Goal: Information Seeking & Learning: Check status

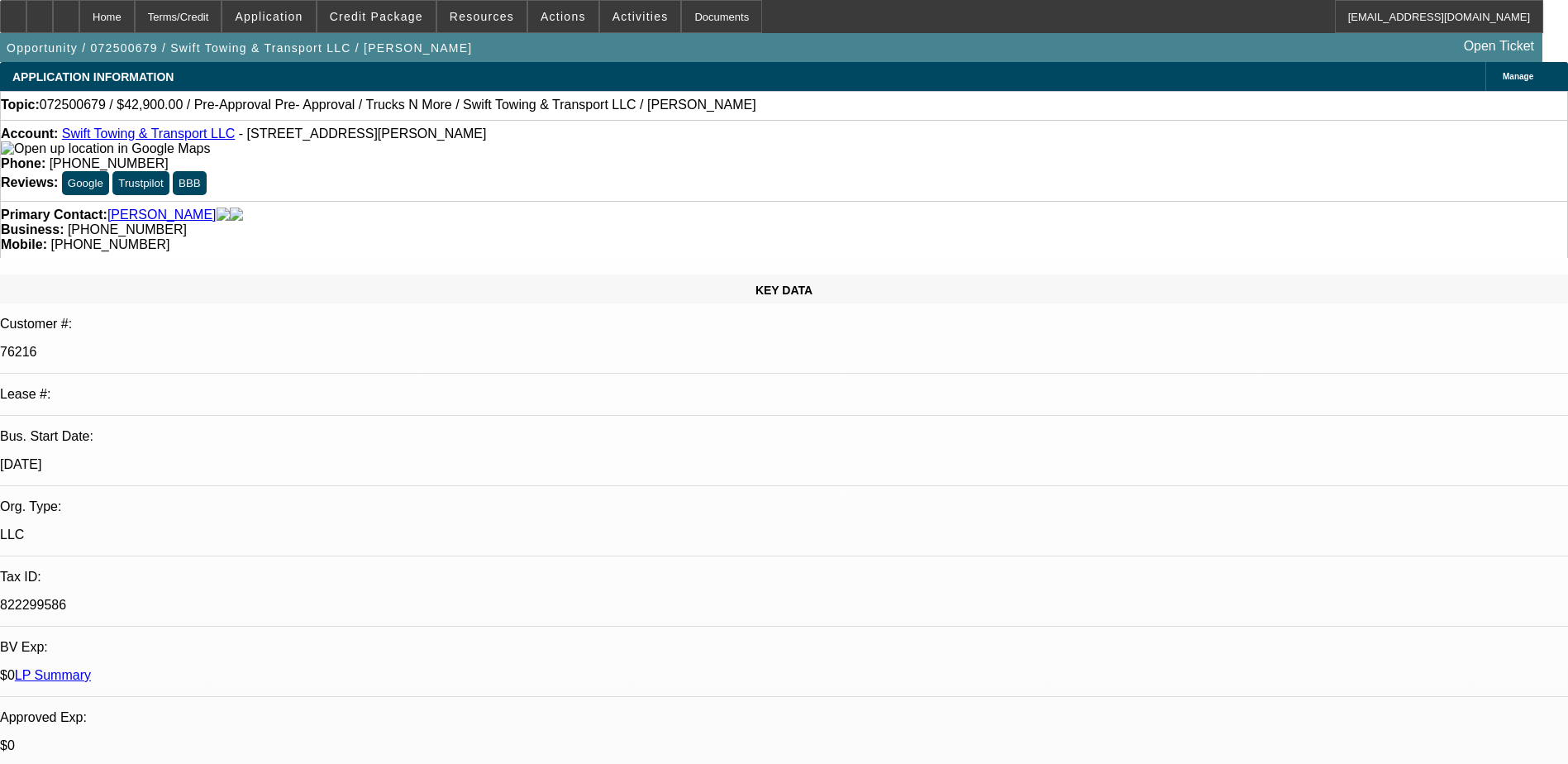
select select "0"
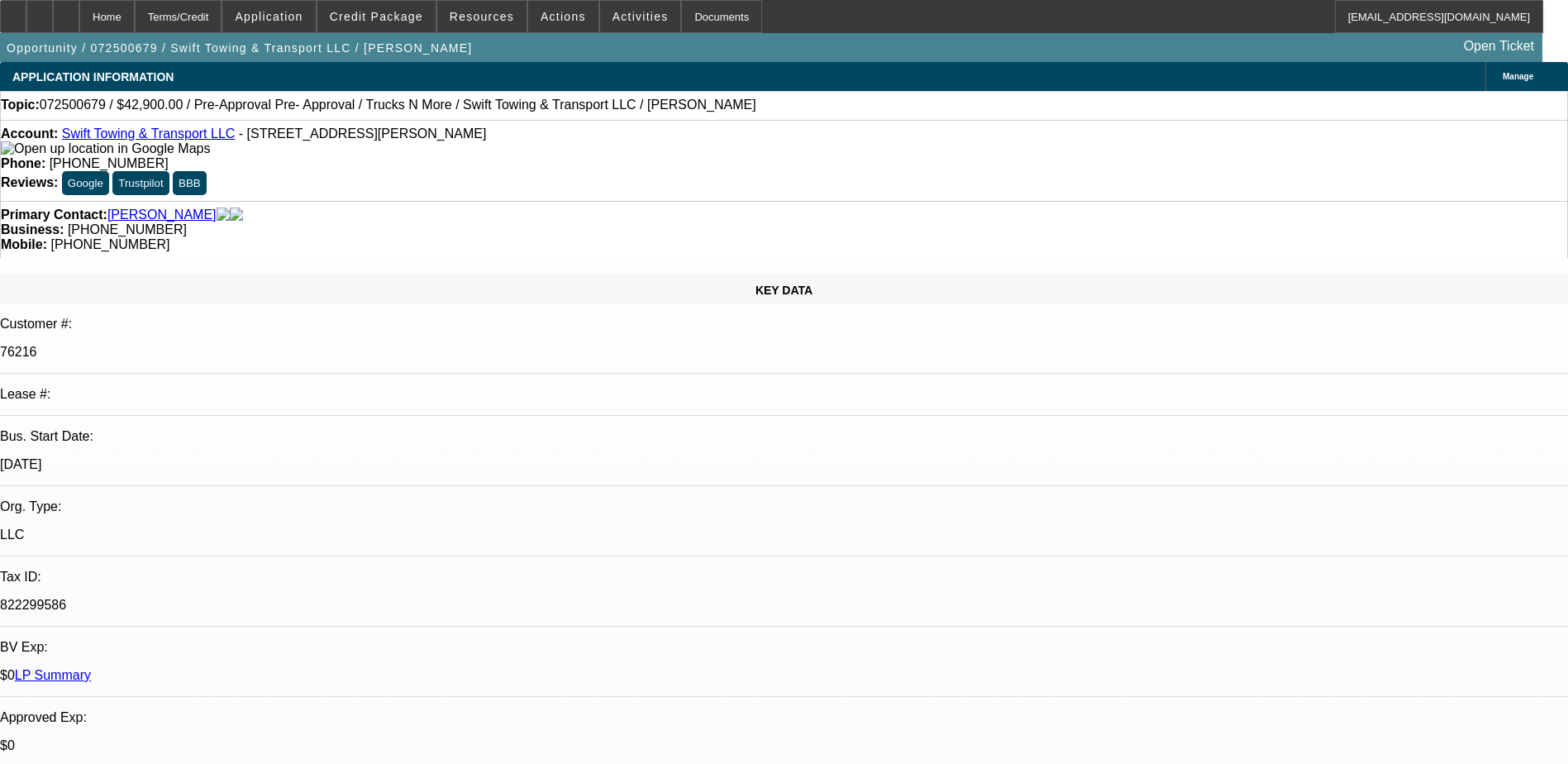
select select "0"
select select "1"
select select "2"
select select "6"
select select "1"
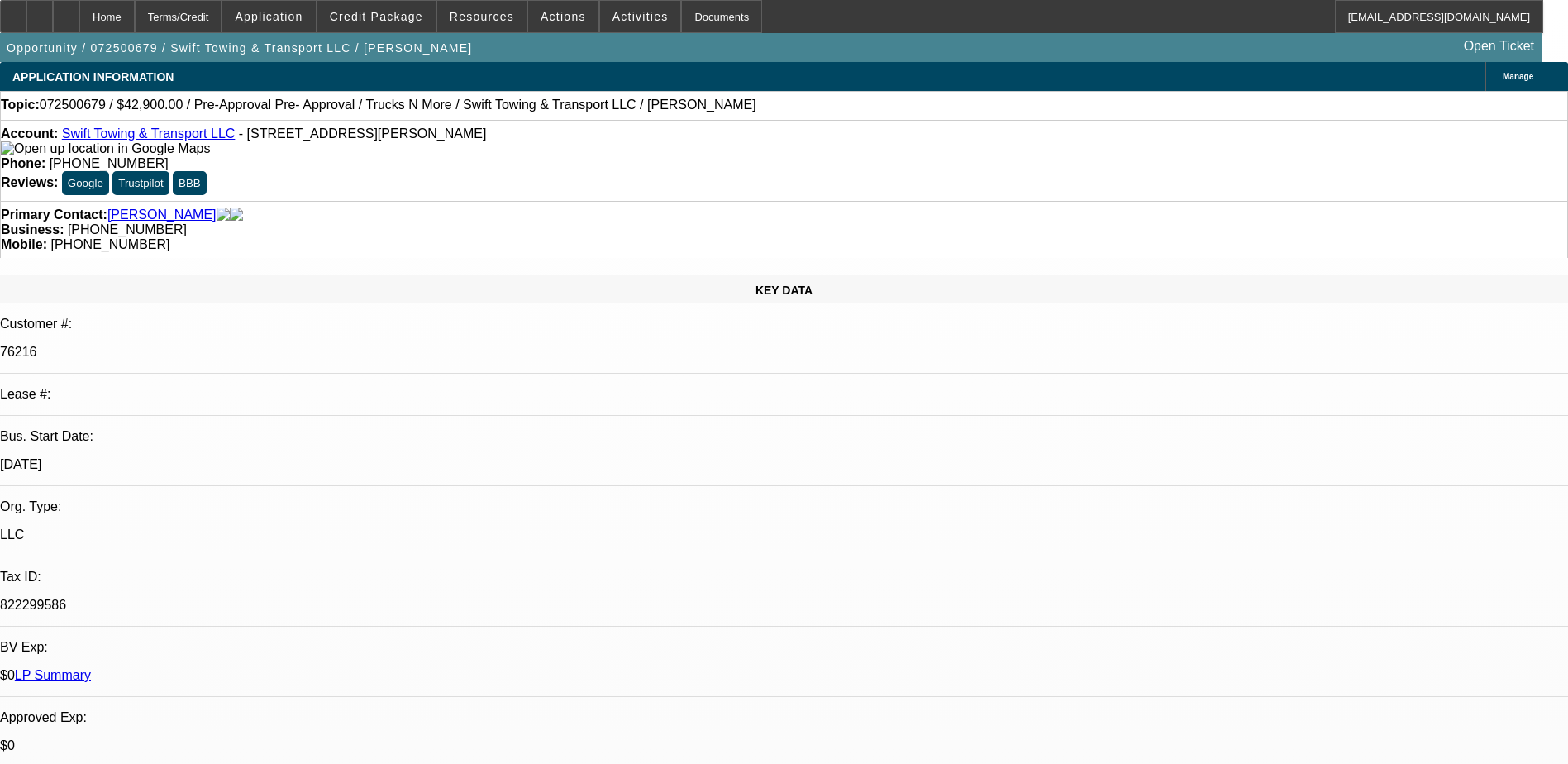
select select "2"
select select "6"
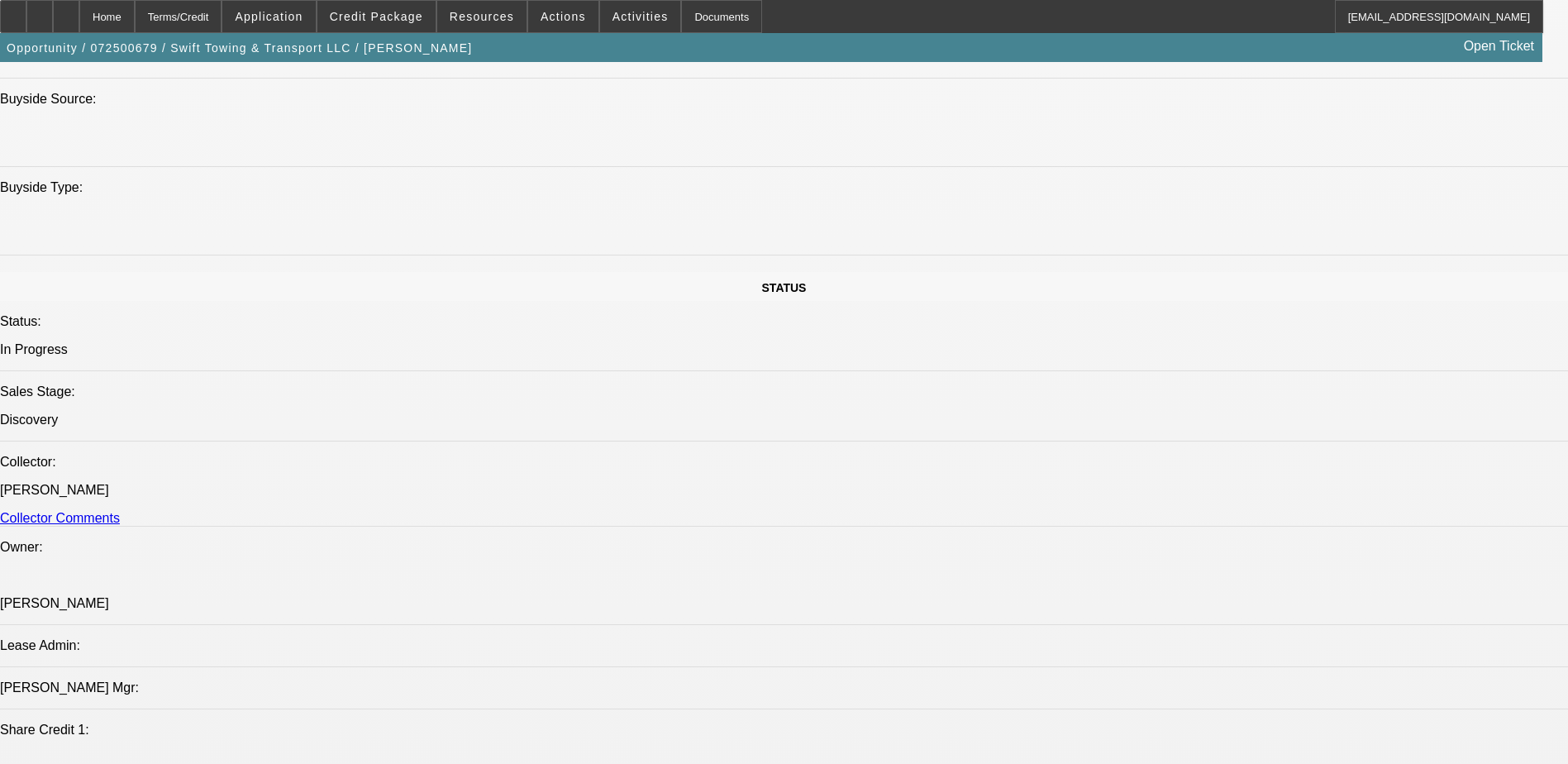
scroll to position [1572, 0]
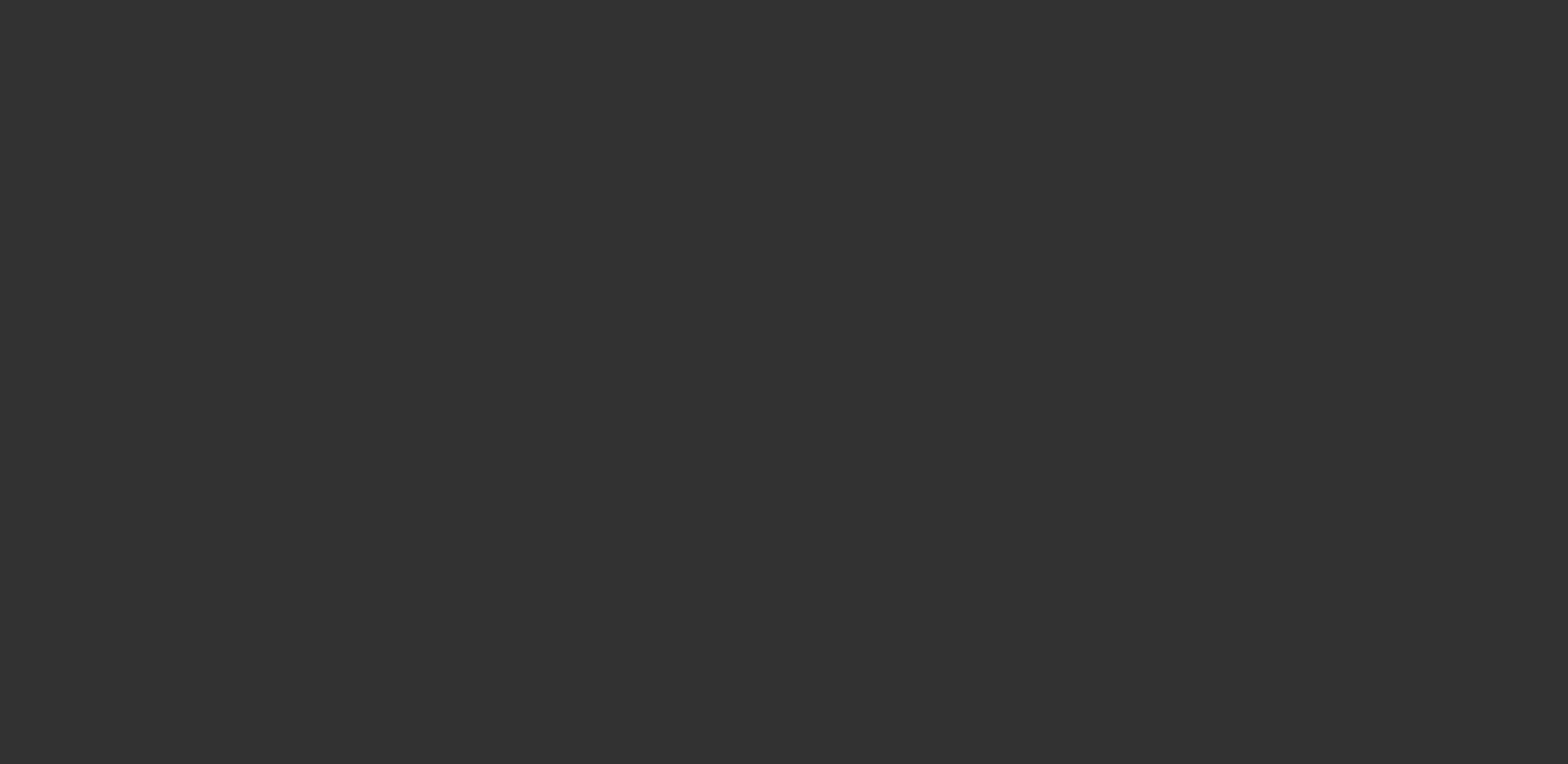
scroll to position [0, 0]
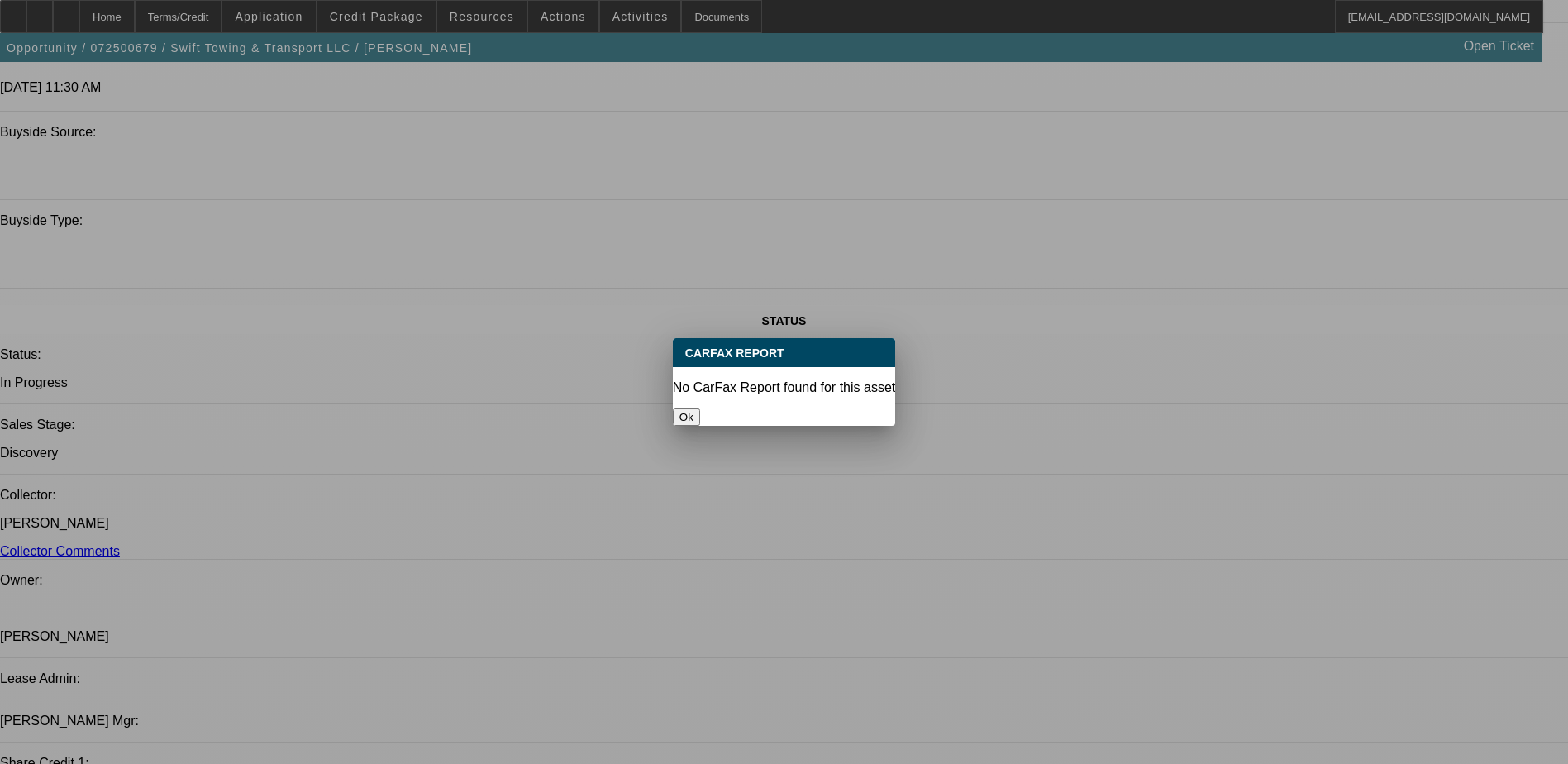
click at [700, 409] on button "Ok" at bounding box center [686, 417] width 27 height 17
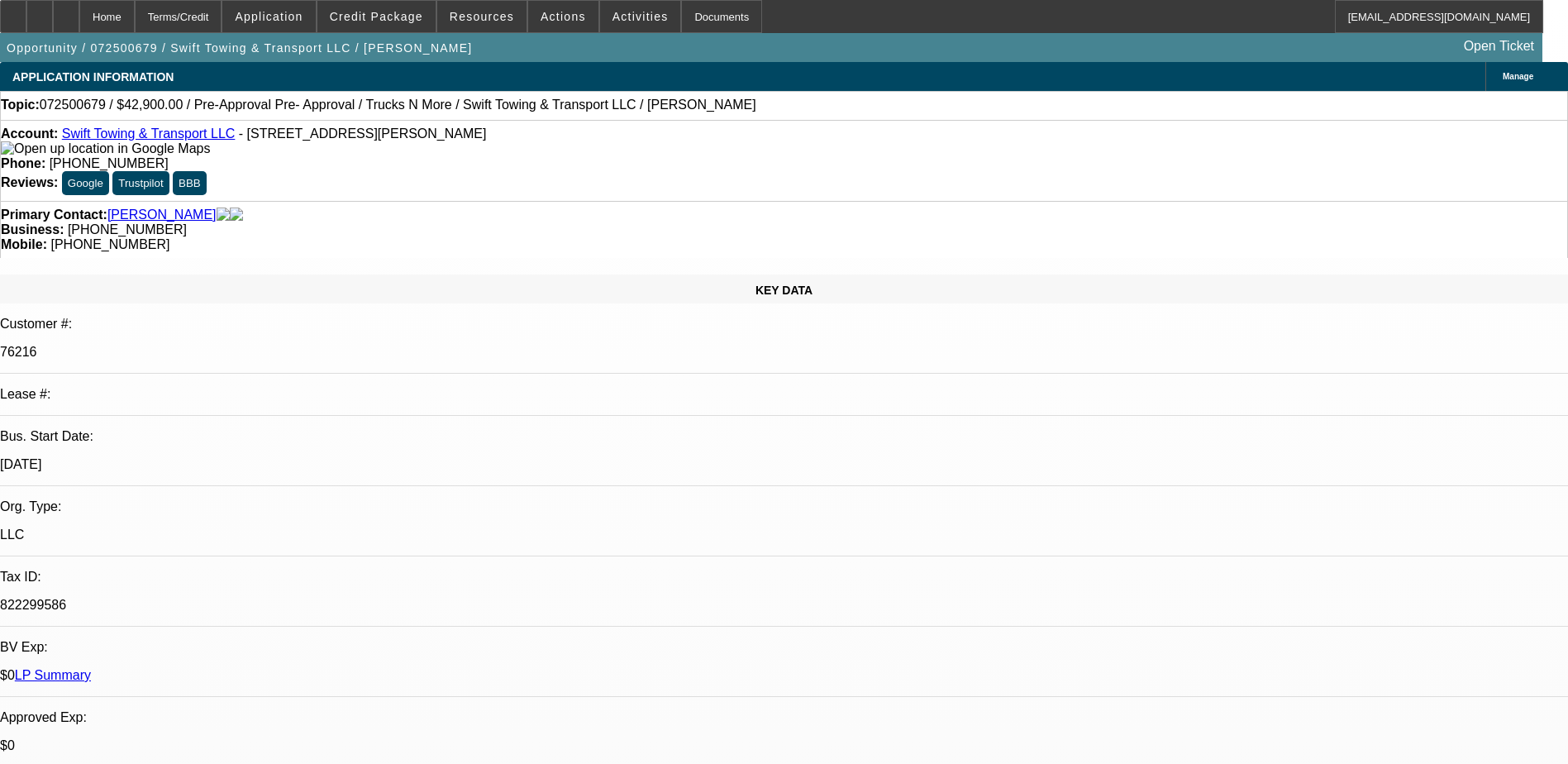
click at [150, 138] on link "Swift Towing & Transport LLC" at bounding box center [148, 133] width 174 height 14
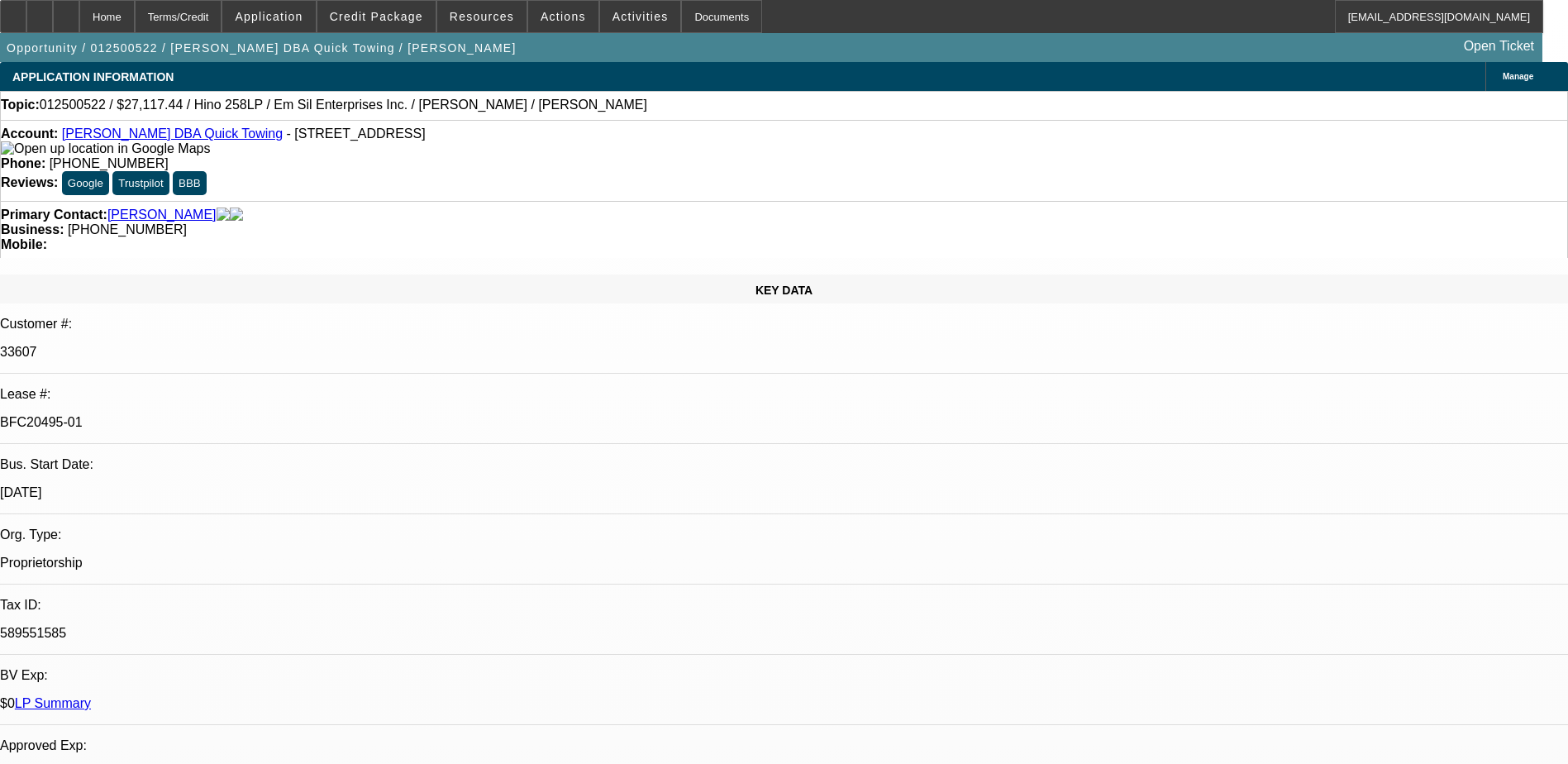
select select "0"
select select "2"
select select "0"
select select "2"
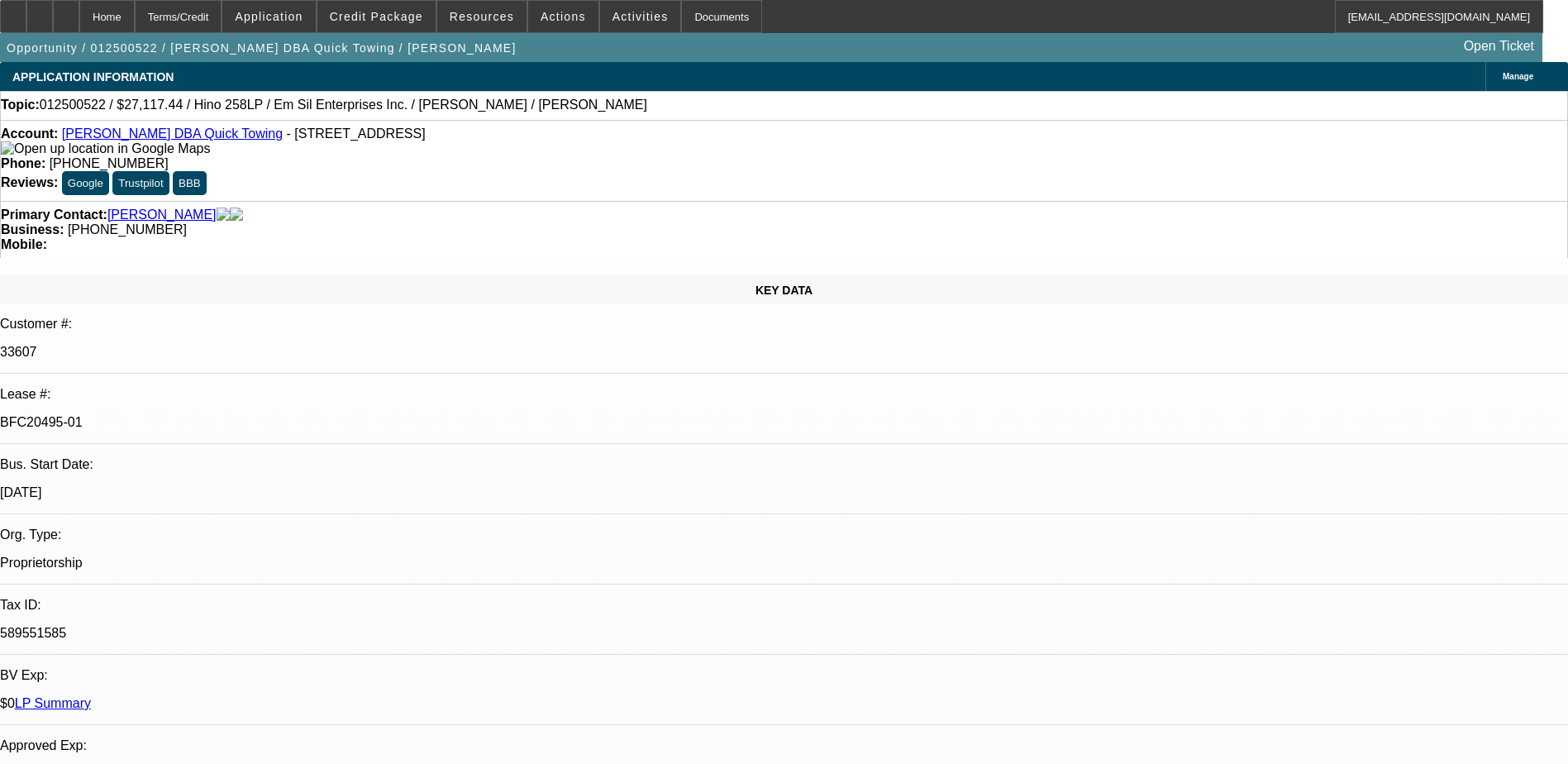
select select "0"
select select "2"
select select "0"
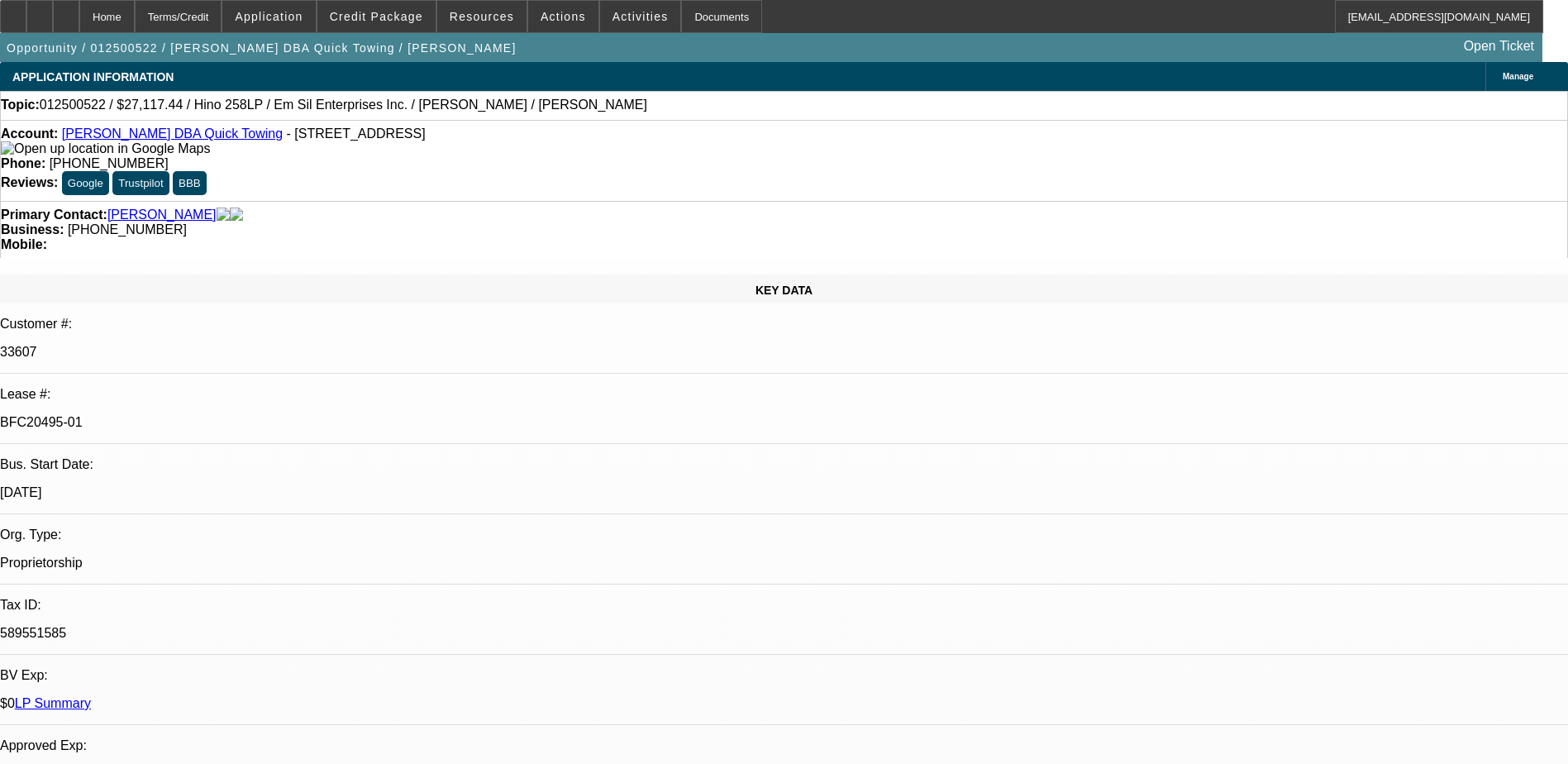
select select "2"
select select "0.1"
select select "1"
select select "2"
select select "6"
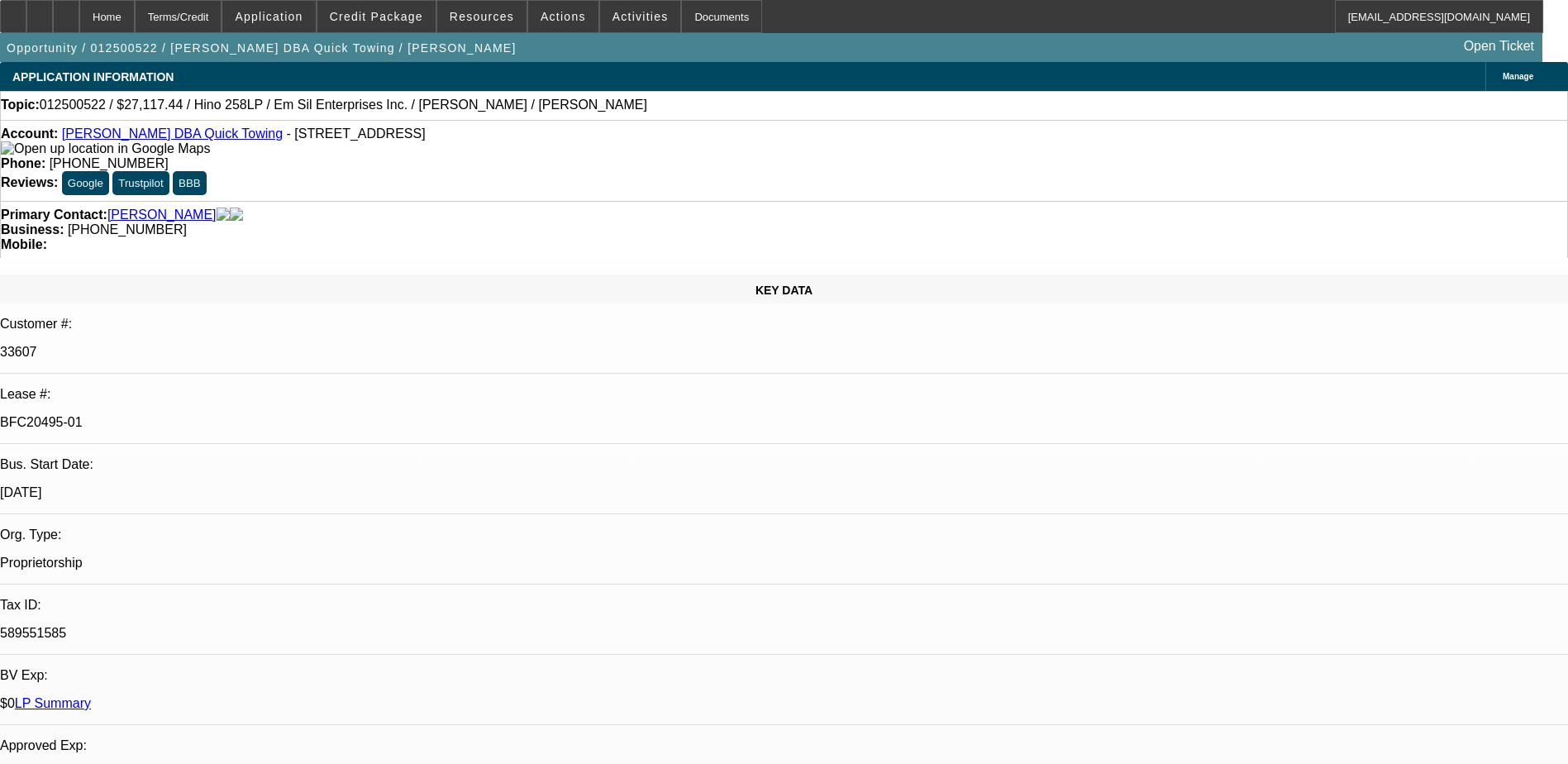
select select "1"
select select "2"
select select "6"
select select "1"
select select "2"
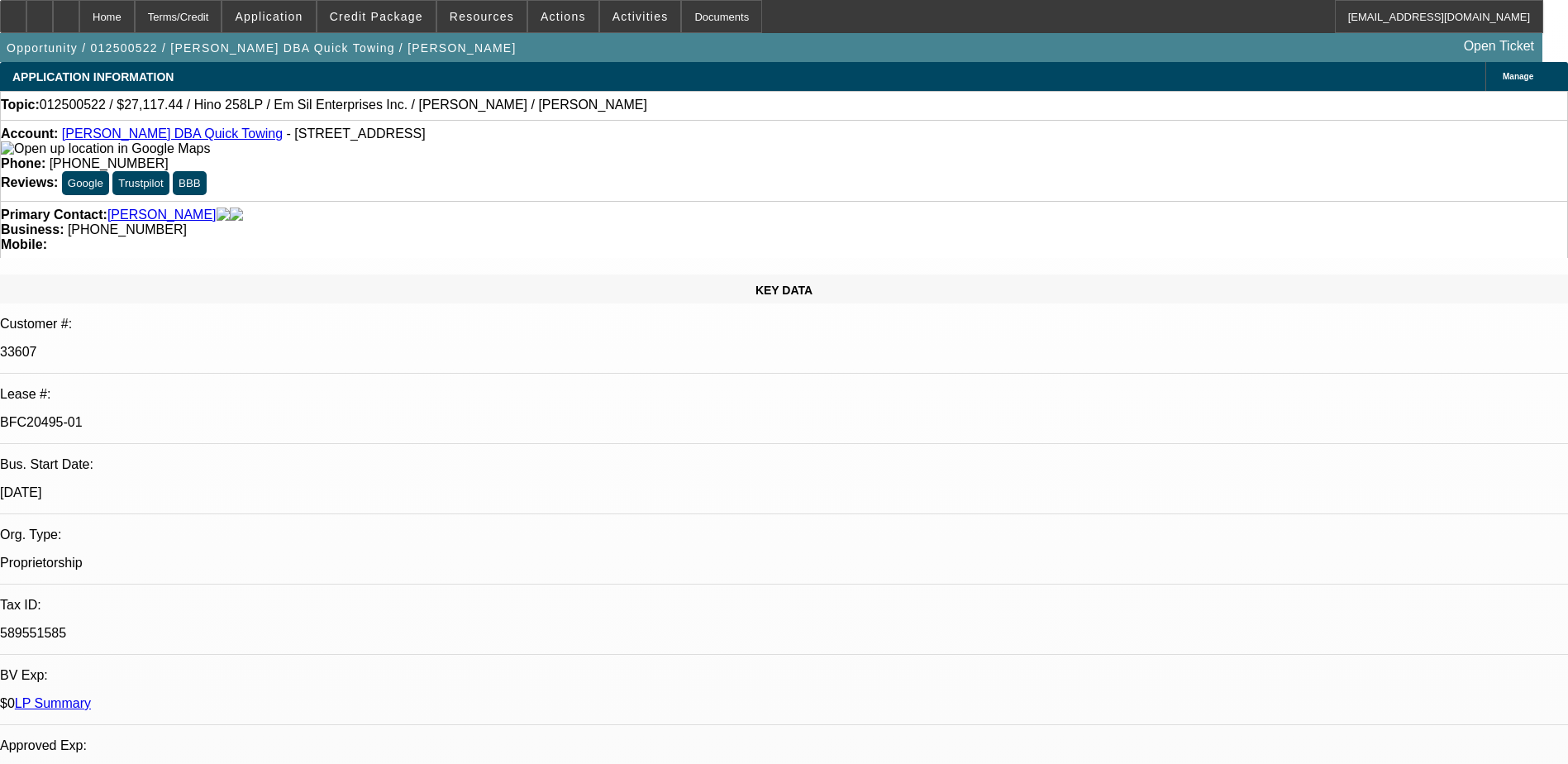
select select "6"
select select "1"
select select "2"
select select "4"
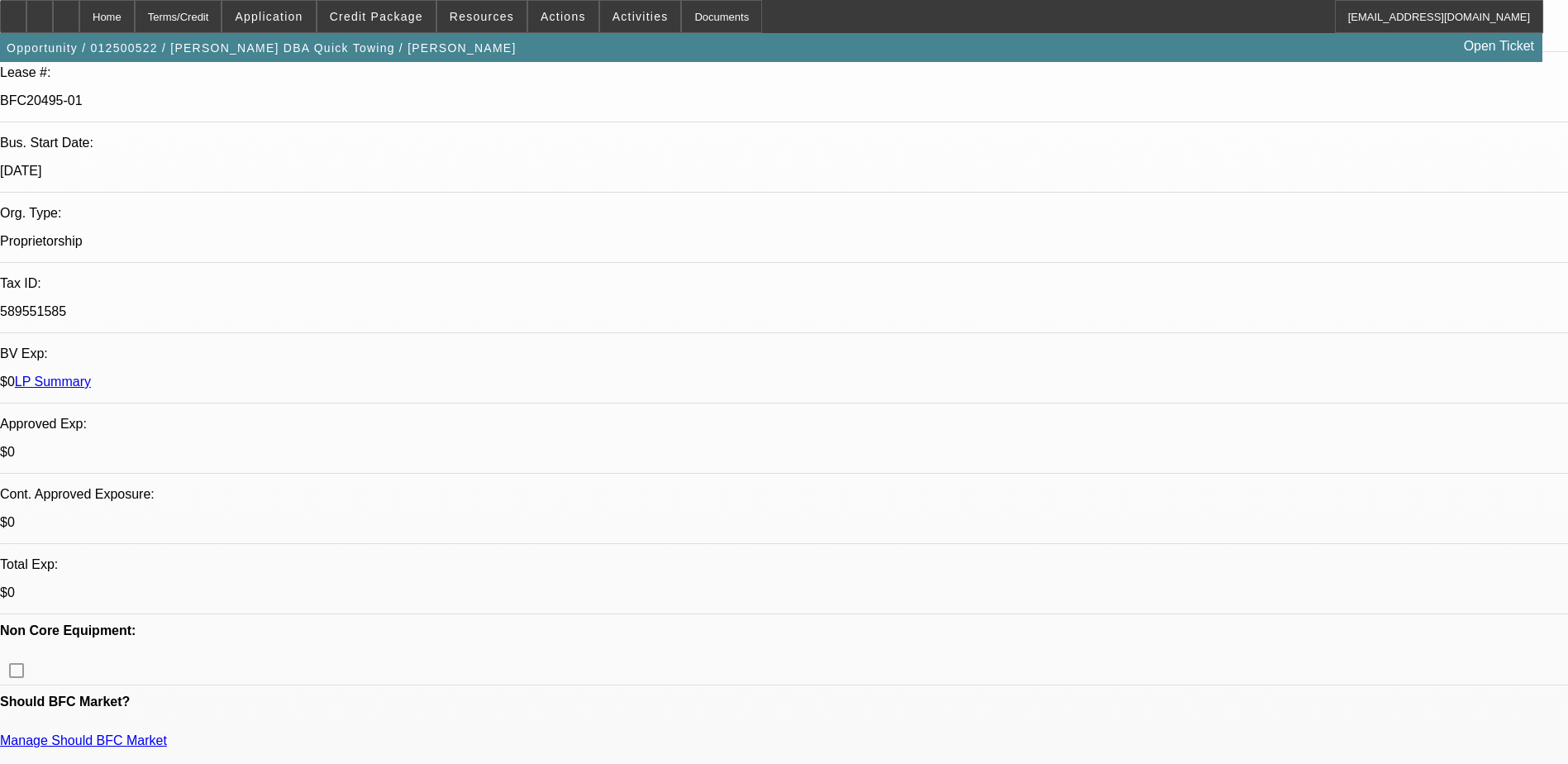
scroll to position [331, 0]
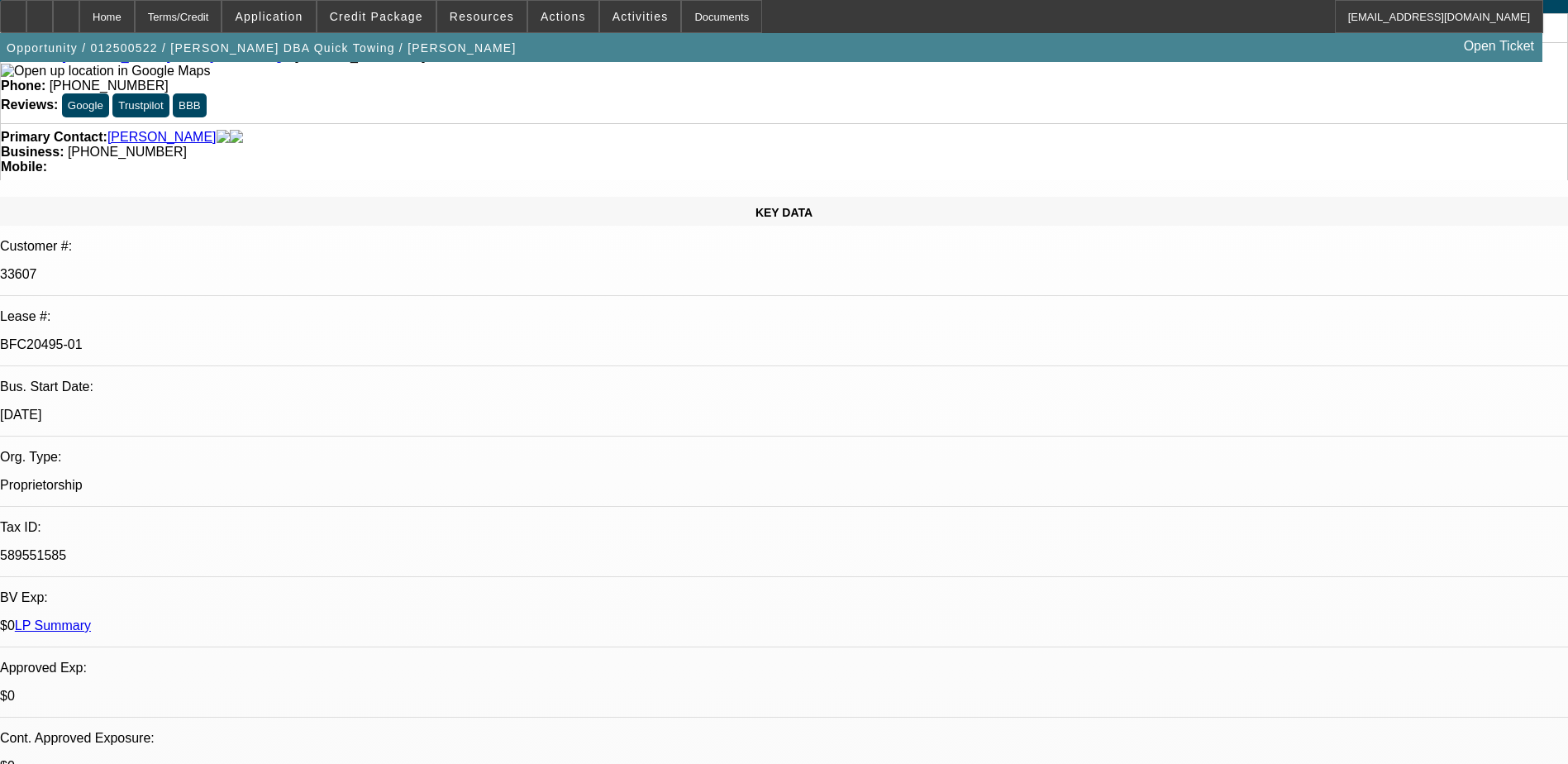
scroll to position [0, 0]
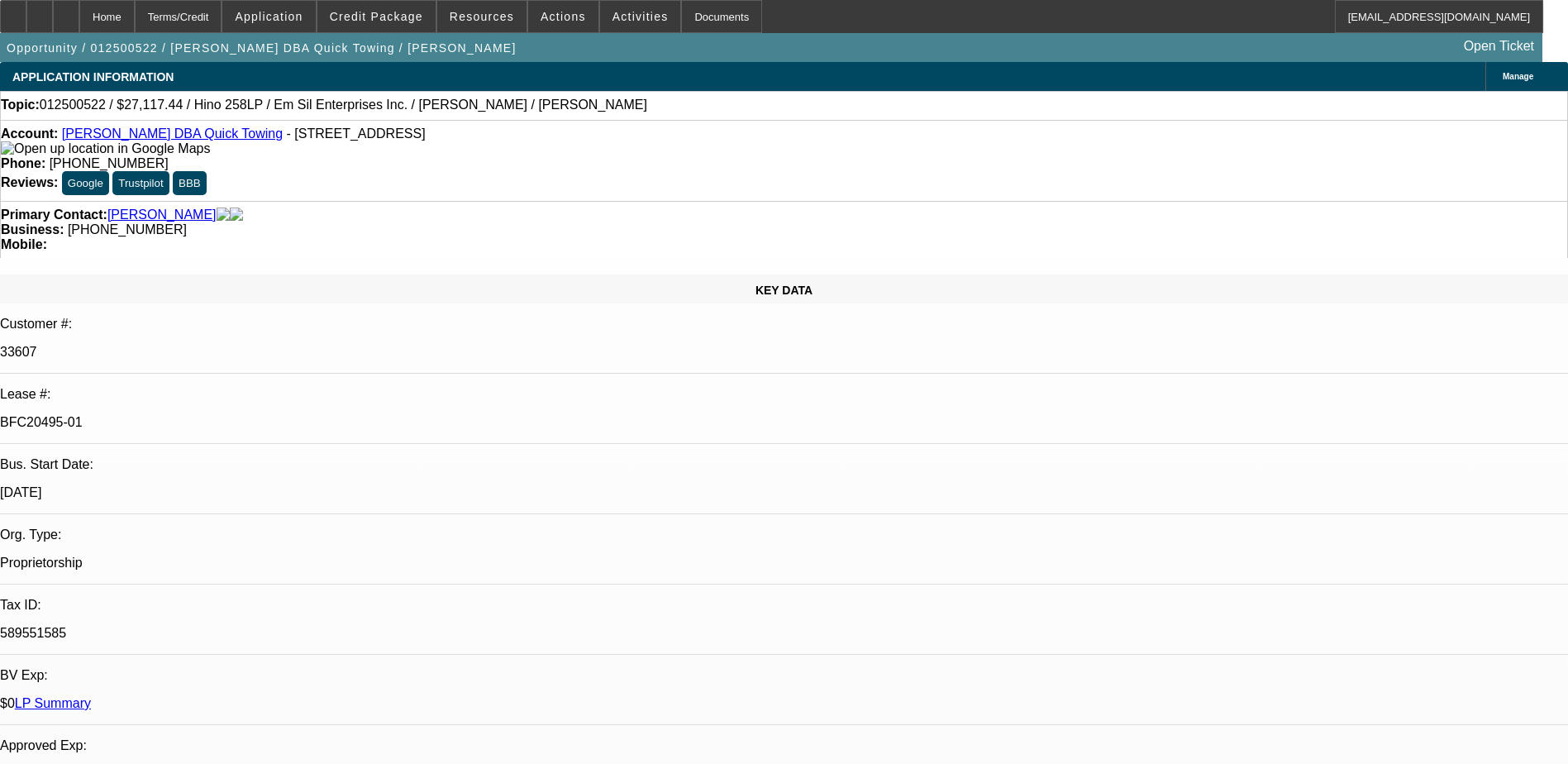
click at [139, 140] on link "[PERSON_NAME] DBA Quick Towing" at bounding box center [172, 133] width 221 height 14
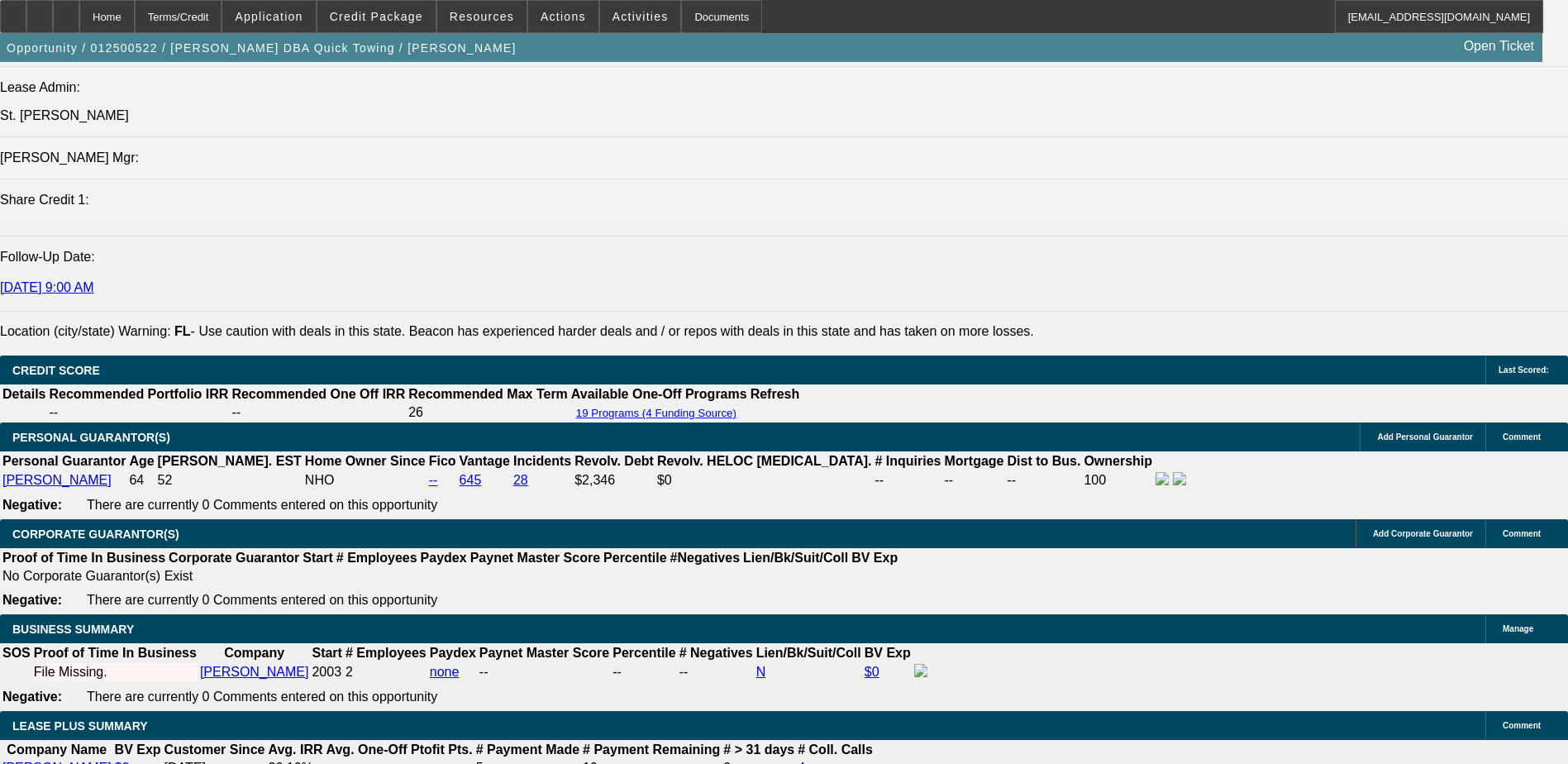
scroll to position [3049, 0]
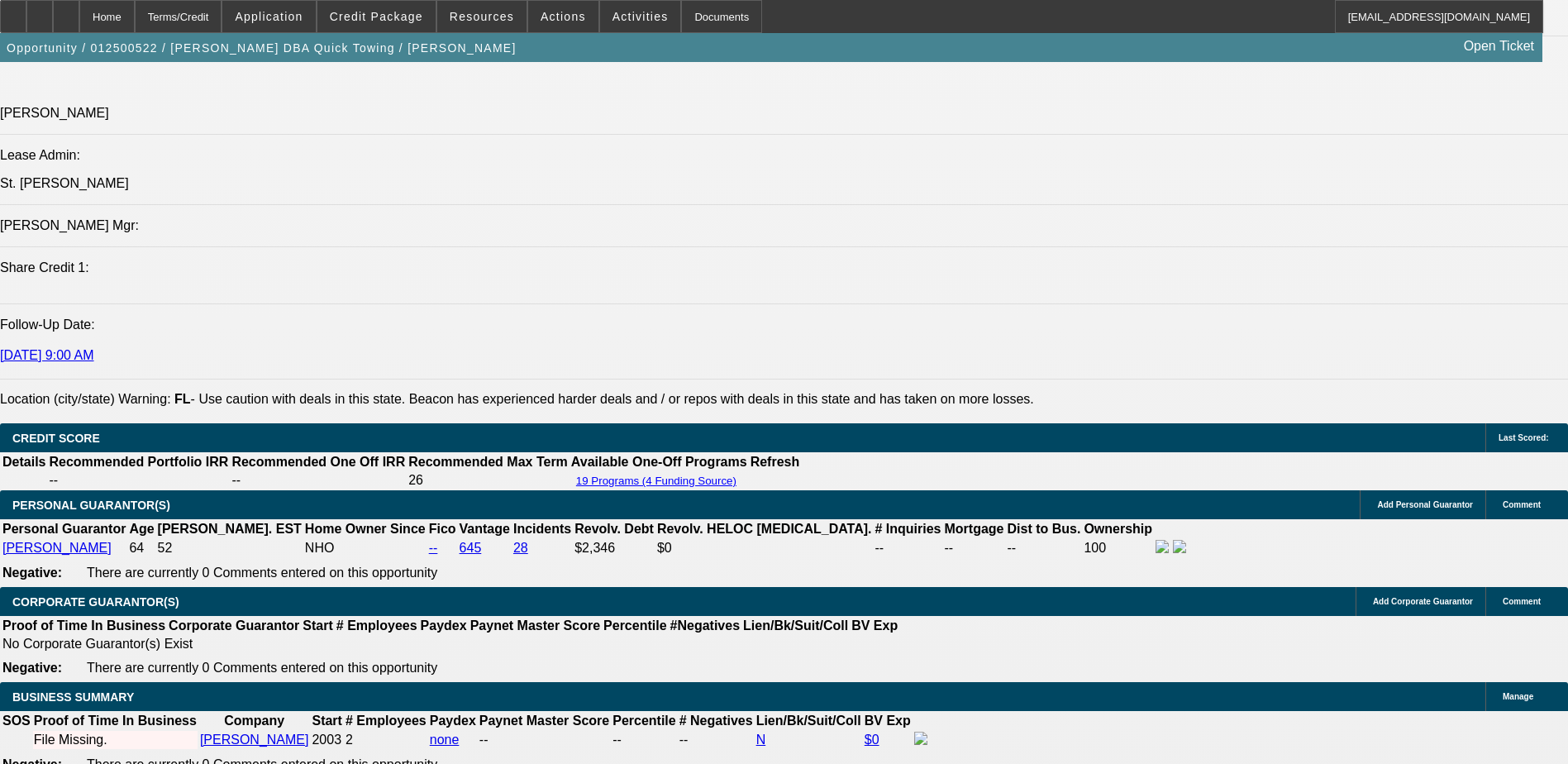
scroll to position [1985, 0]
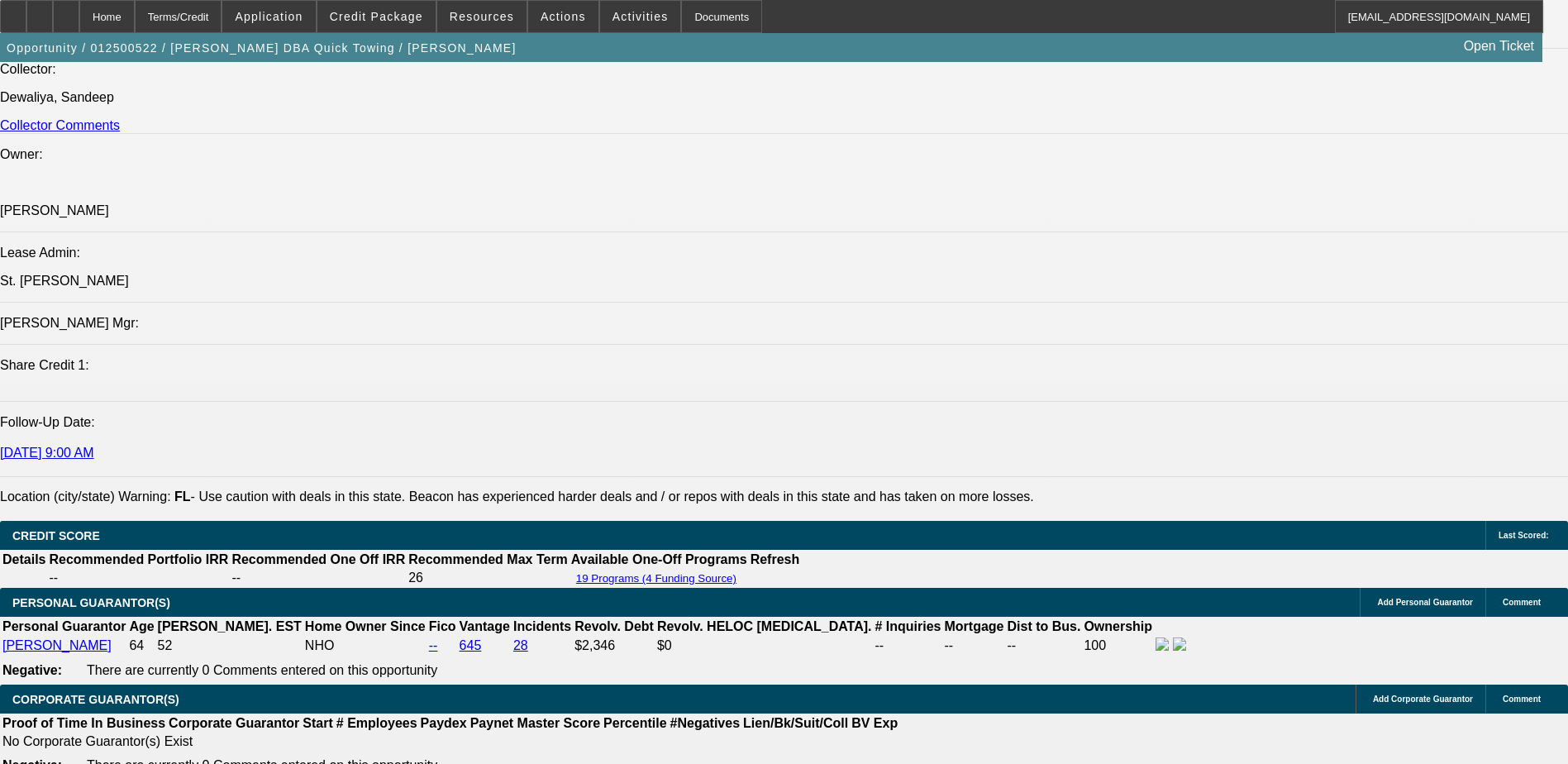
scroll to position [2564, 0]
